Goal: Check status: Check status

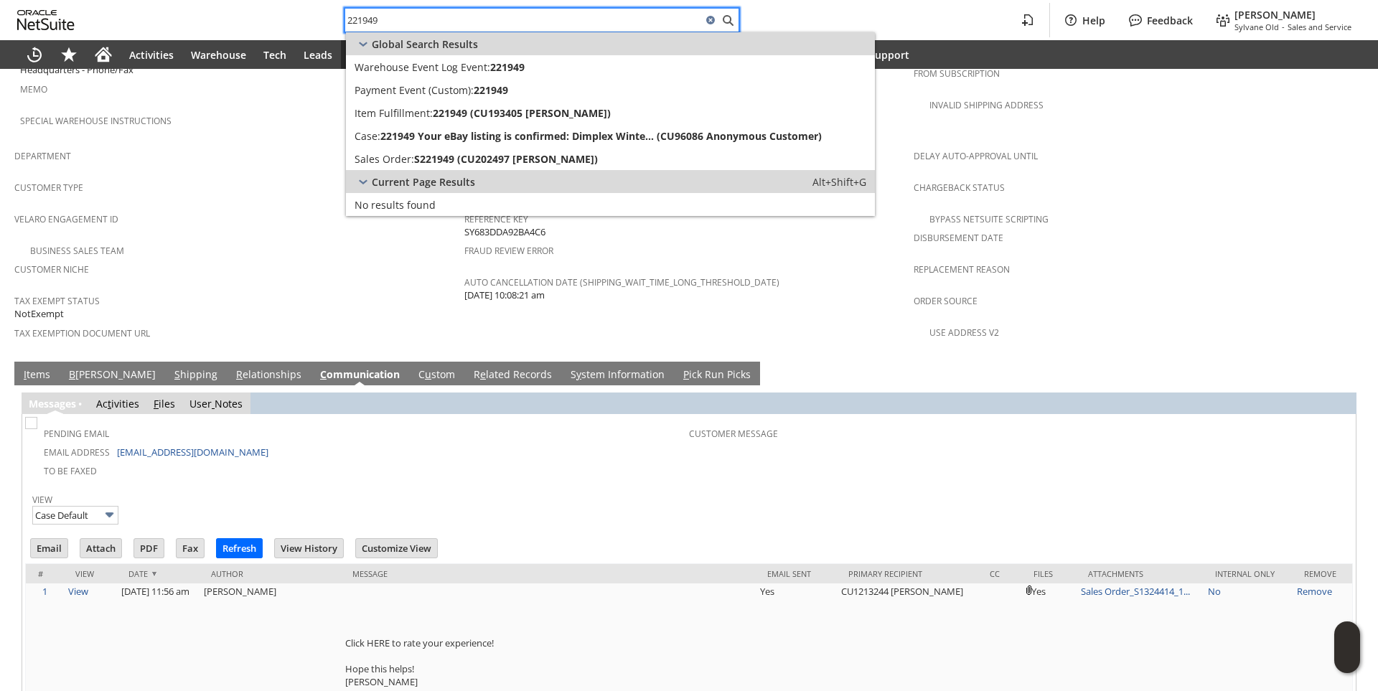
type input "221949"
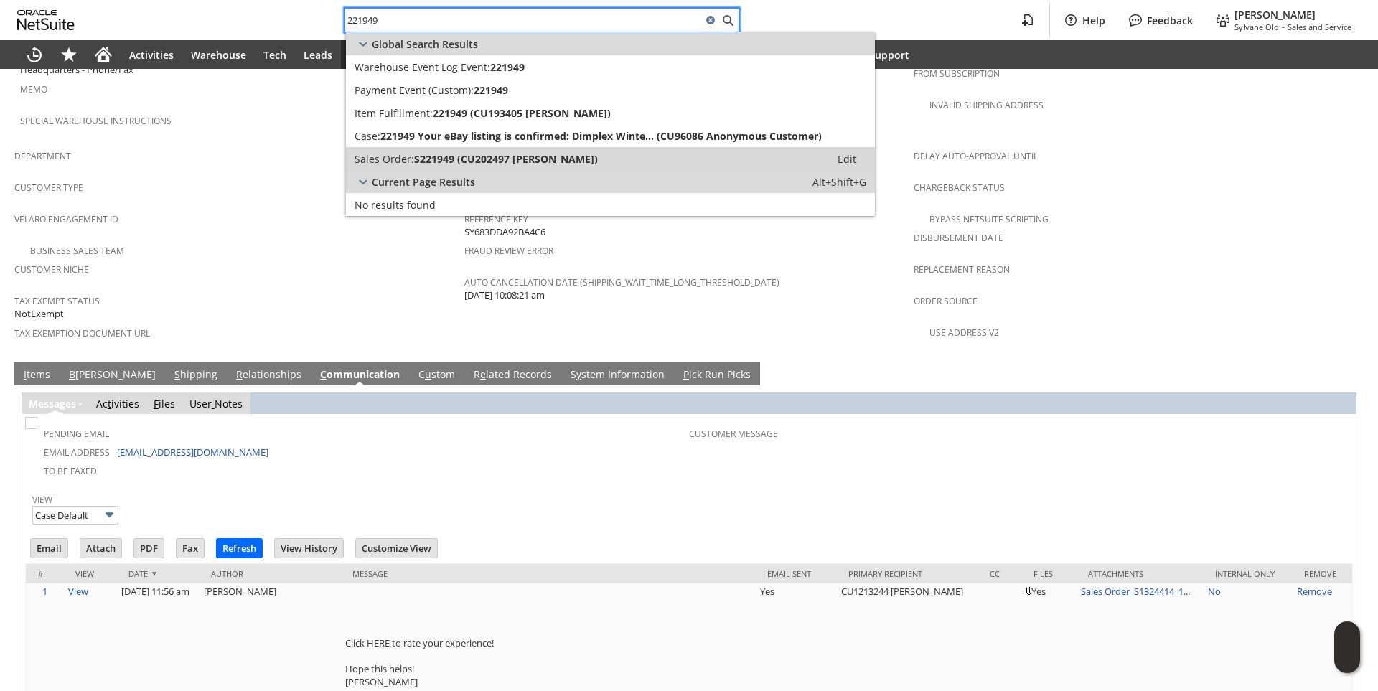
click at [472, 164] on span "S221949 (CU202497 [PERSON_NAME])" at bounding box center [506, 159] width 184 height 14
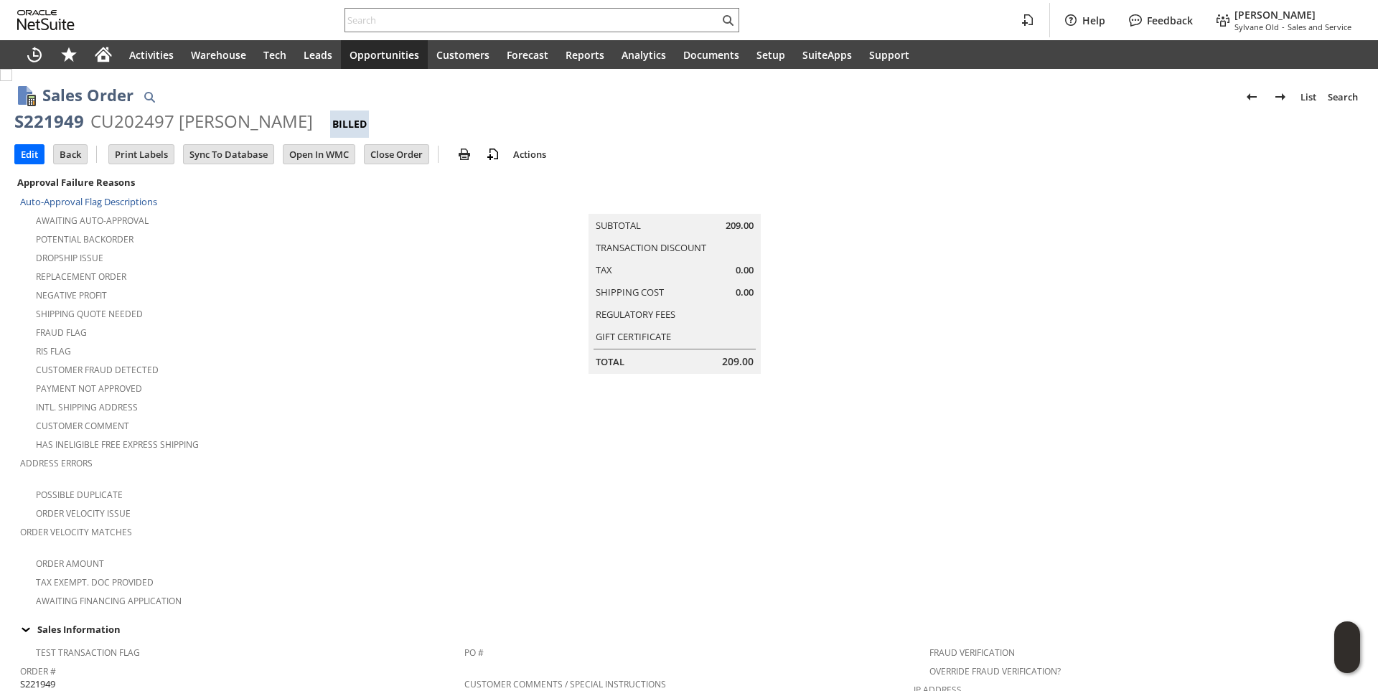
click at [374, 22] on input "text" at bounding box center [532, 19] width 374 height 17
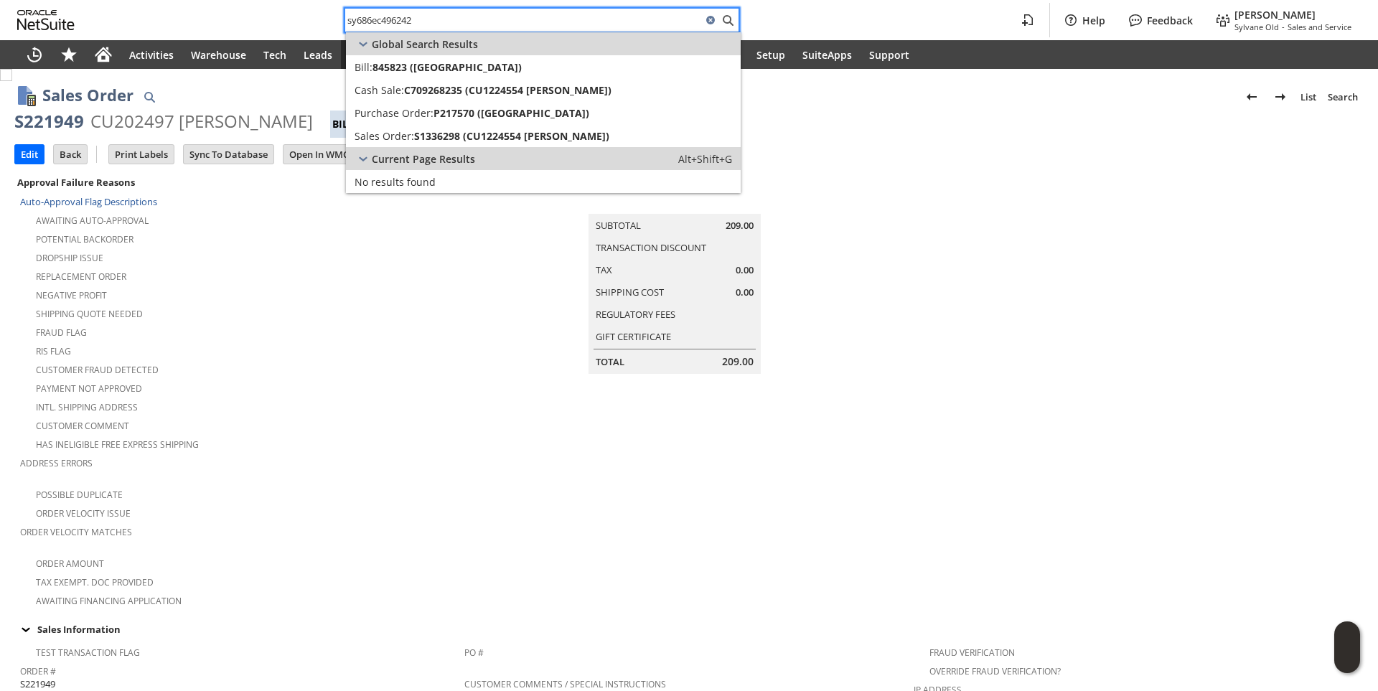
type input "sy686ec496242"
click at [439, 139] on span "S1336298 (CU1224554 Donna M Spafford)" at bounding box center [511, 136] width 195 height 14
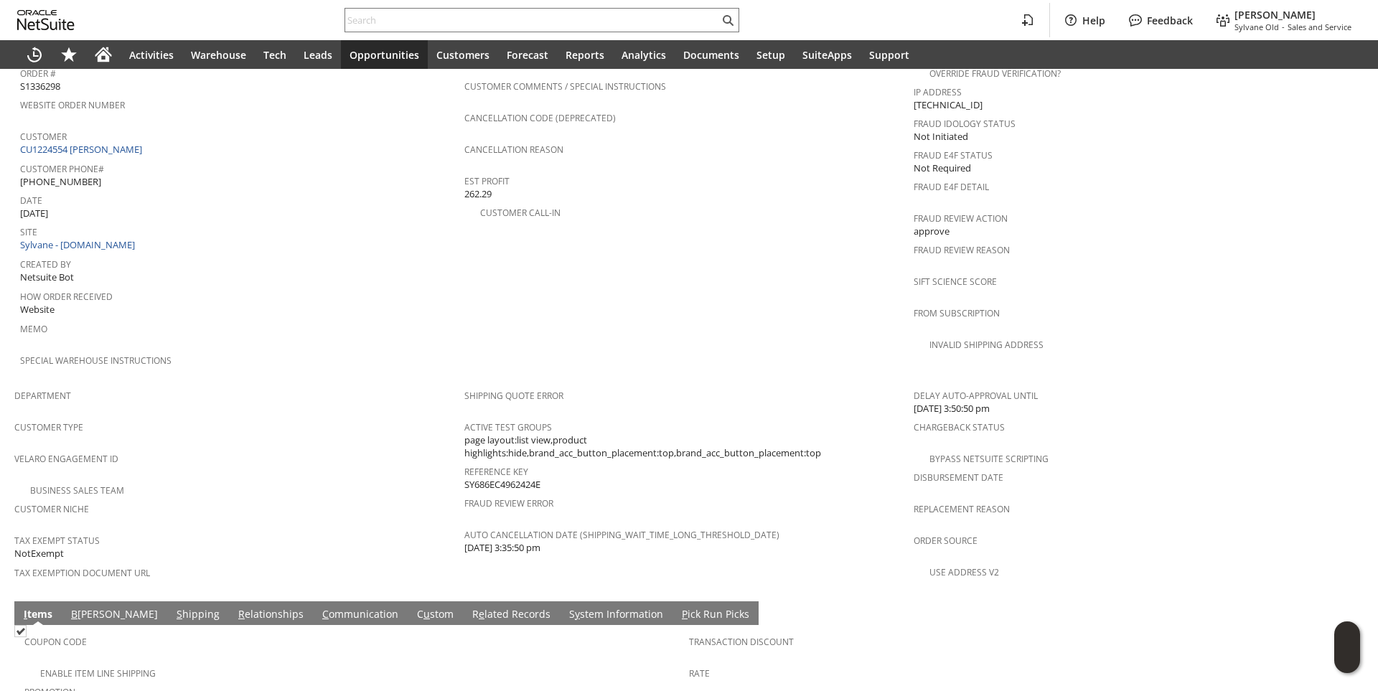
scroll to position [574, 0]
